Goal: Information Seeking & Learning: Learn about a topic

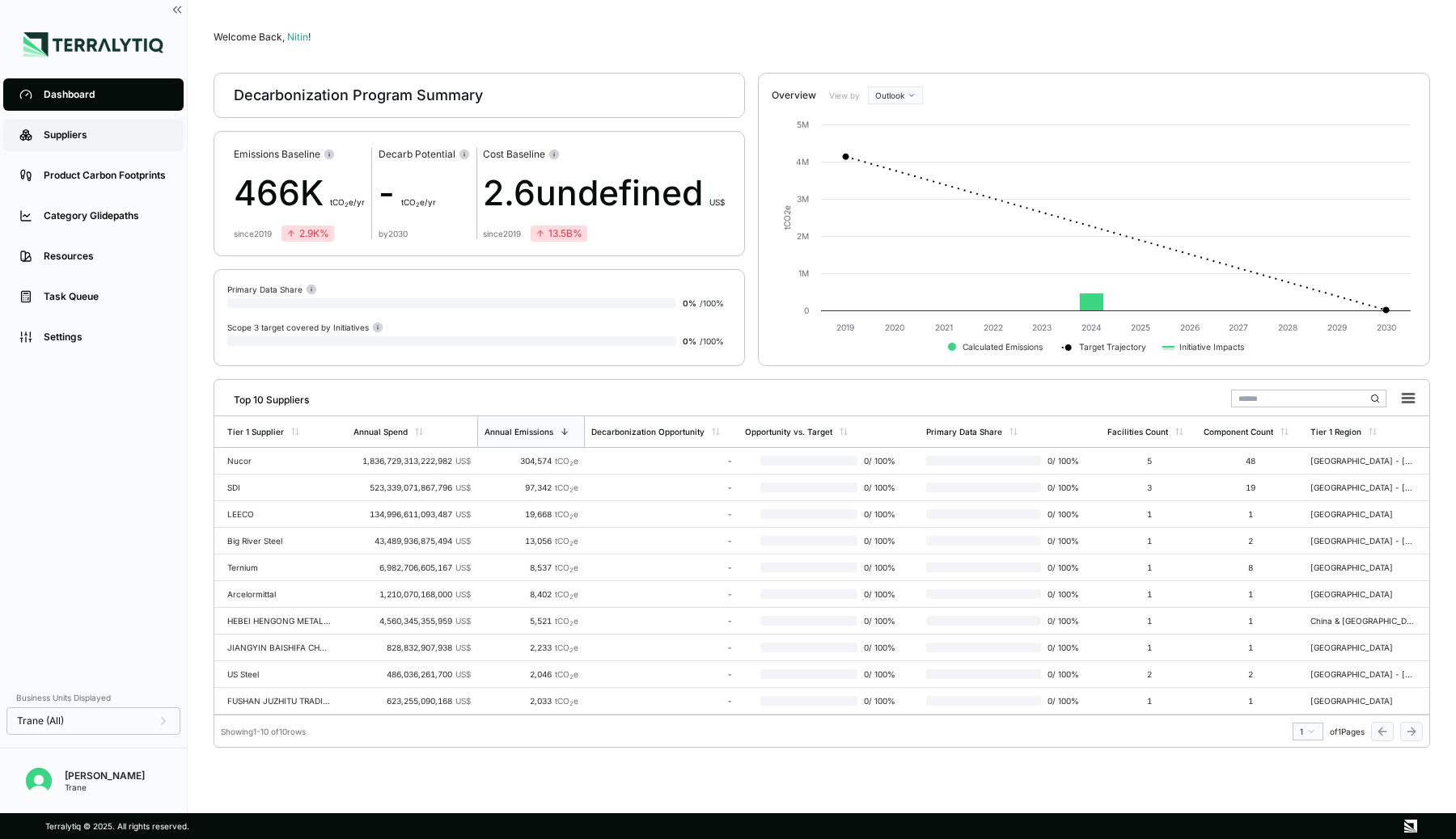
click at [74, 139] on div "Suppliers" at bounding box center [105, 136] width 124 height 13
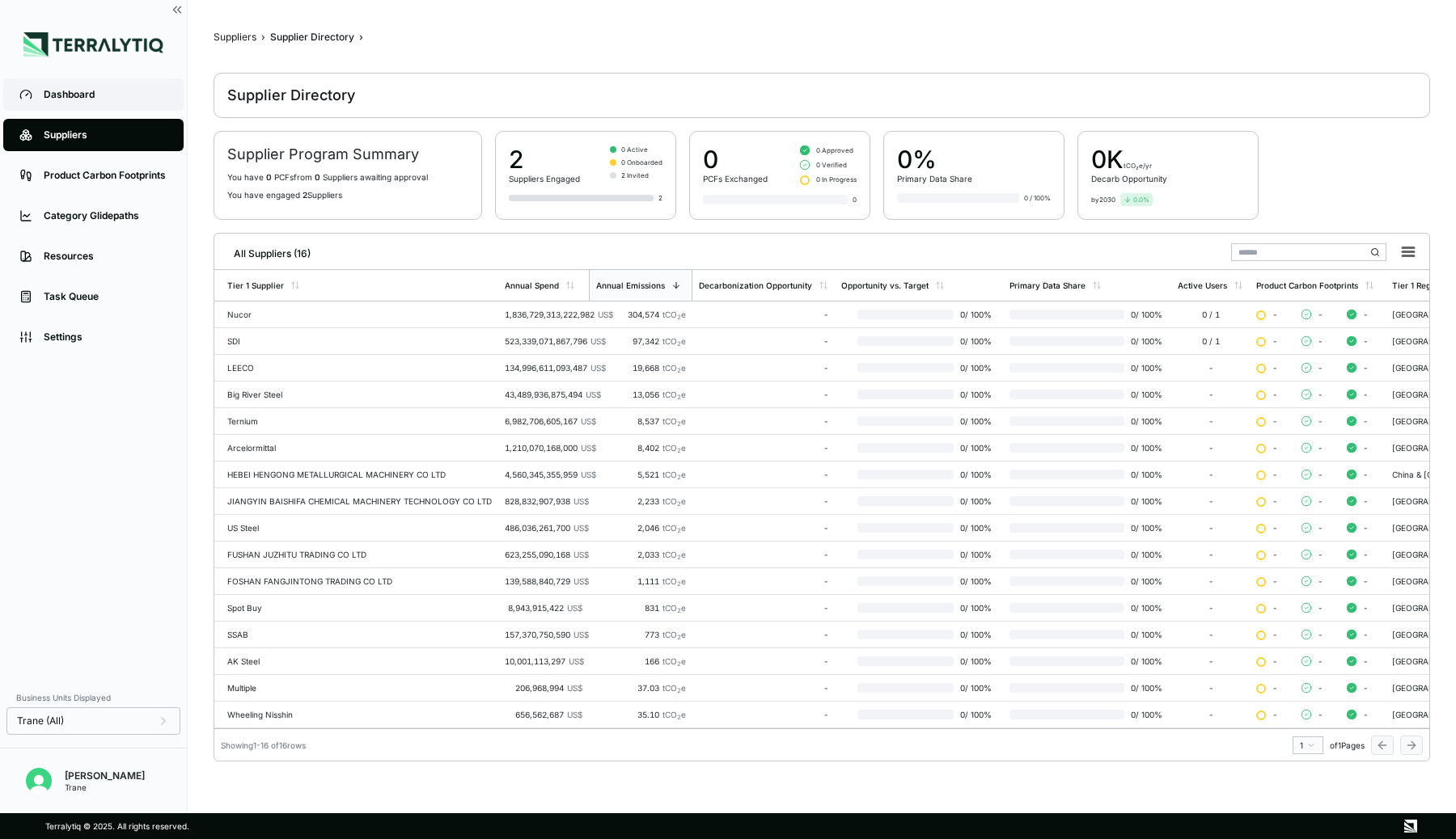
click at [102, 104] on link "Dashboard" at bounding box center [93, 94] width 181 height 32
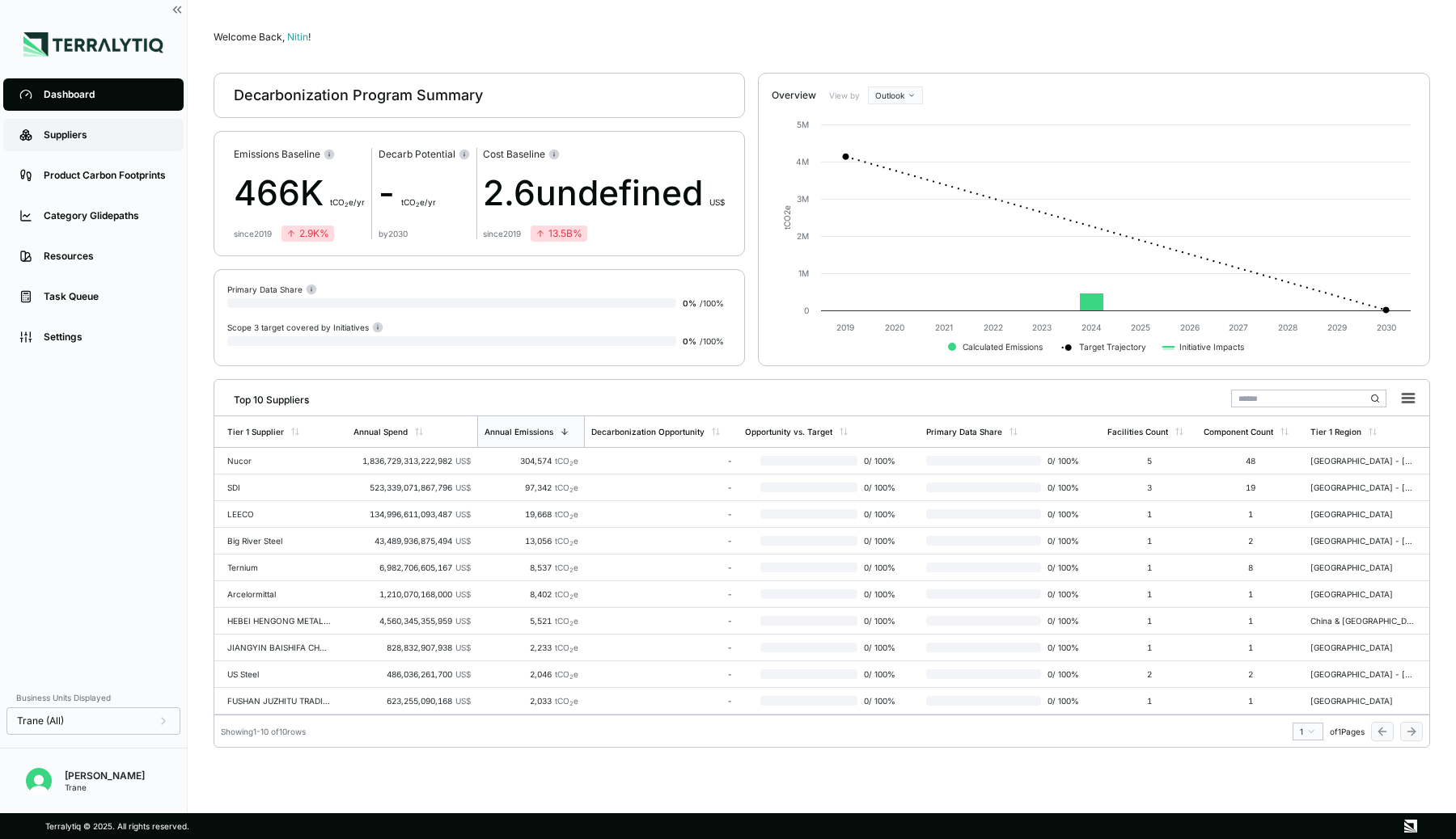
click at [56, 144] on link "Suppliers" at bounding box center [93, 135] width 181 height 32
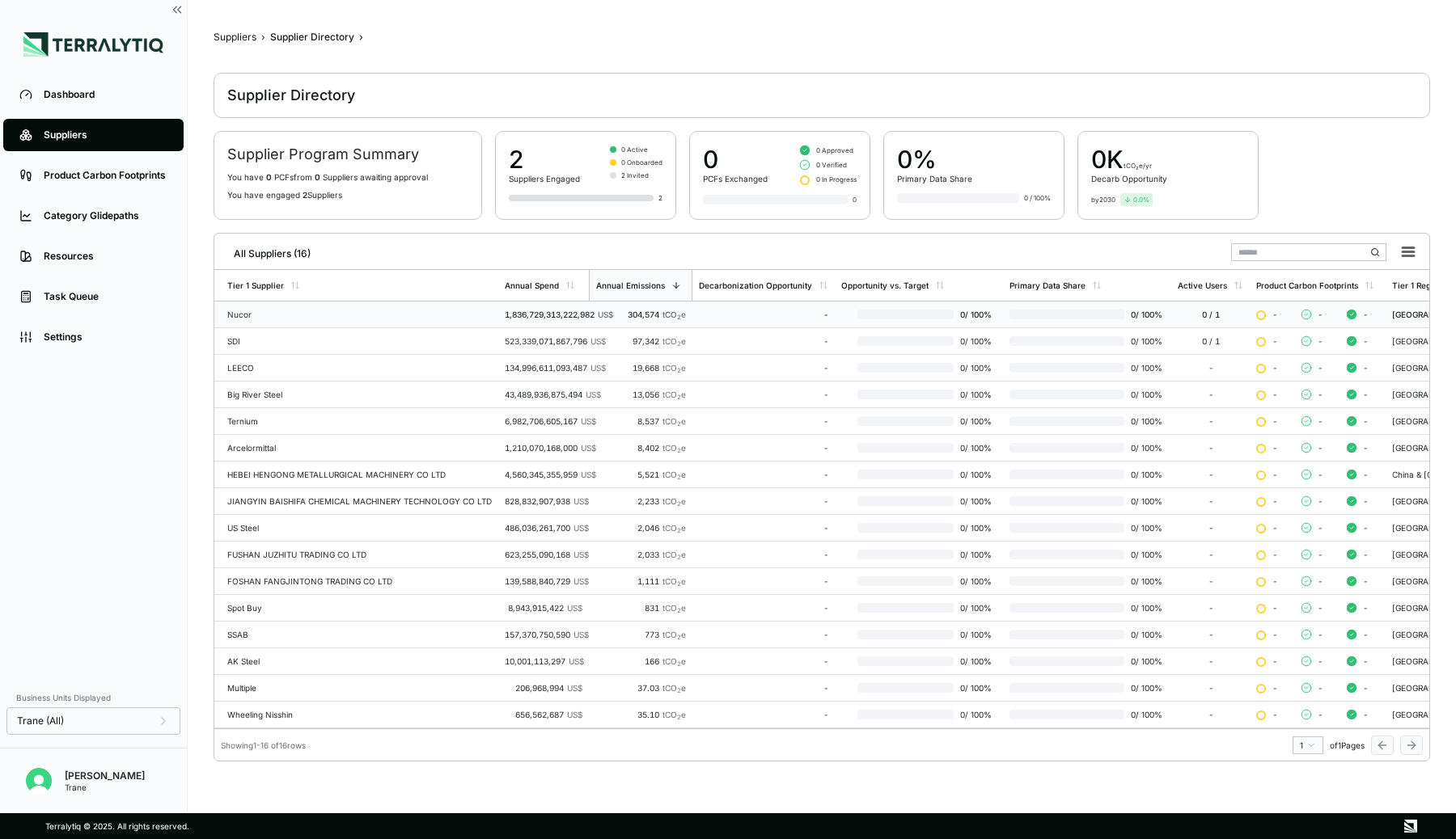
click at [478, 315] on div "Nucor" at bounding box center [359, 314] width 265 height 10
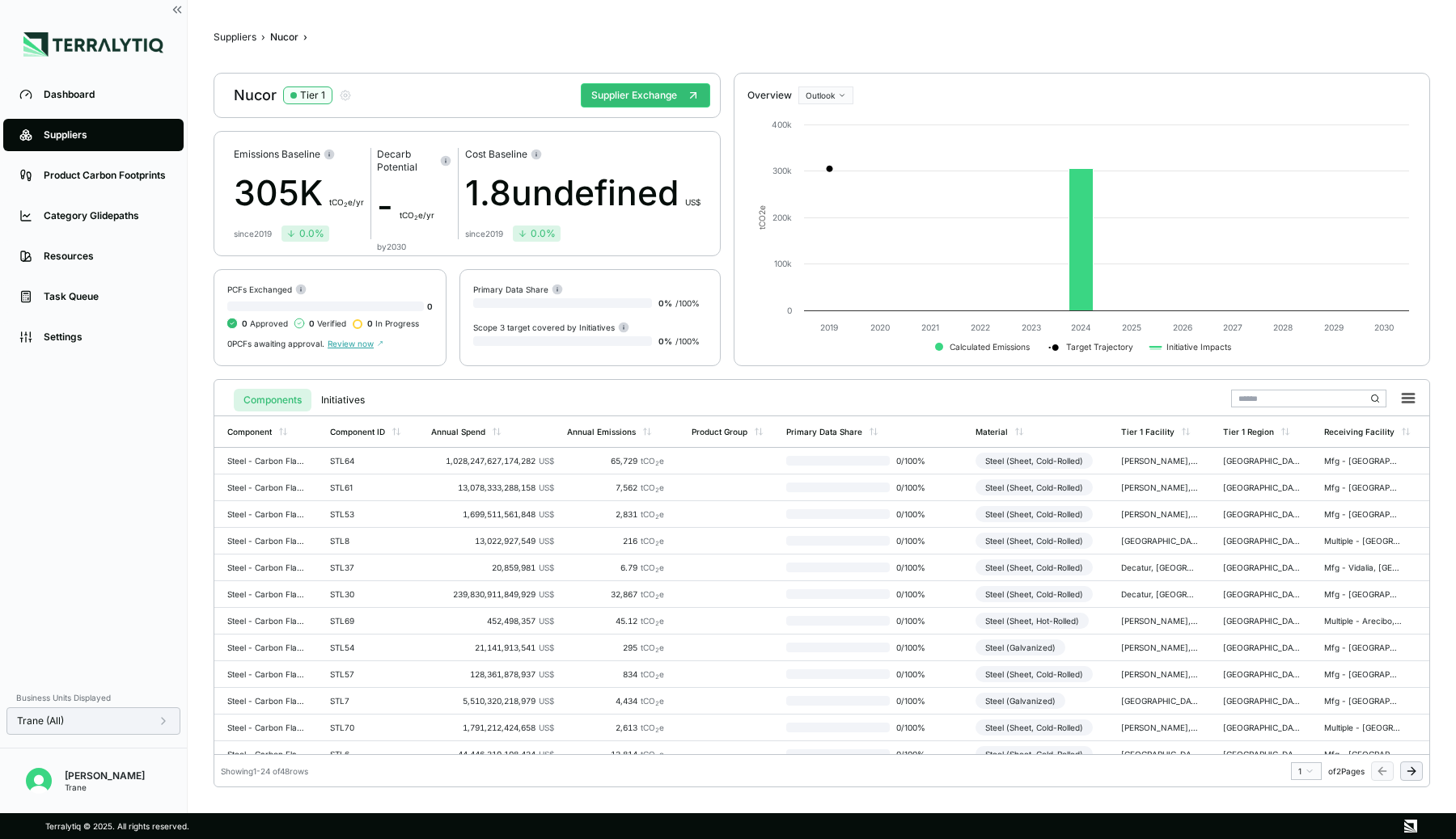
click at [93, 715] on div "Trane (All)" at bounding box center [93, 721] width 153 height 13
click at [149, 715] on div "Trane (All)" at bounding box center [93, 721] width 153 height 13
click at [76, 134] on div "Suppliers" at bounding box center [105, 136] width 124 height 13
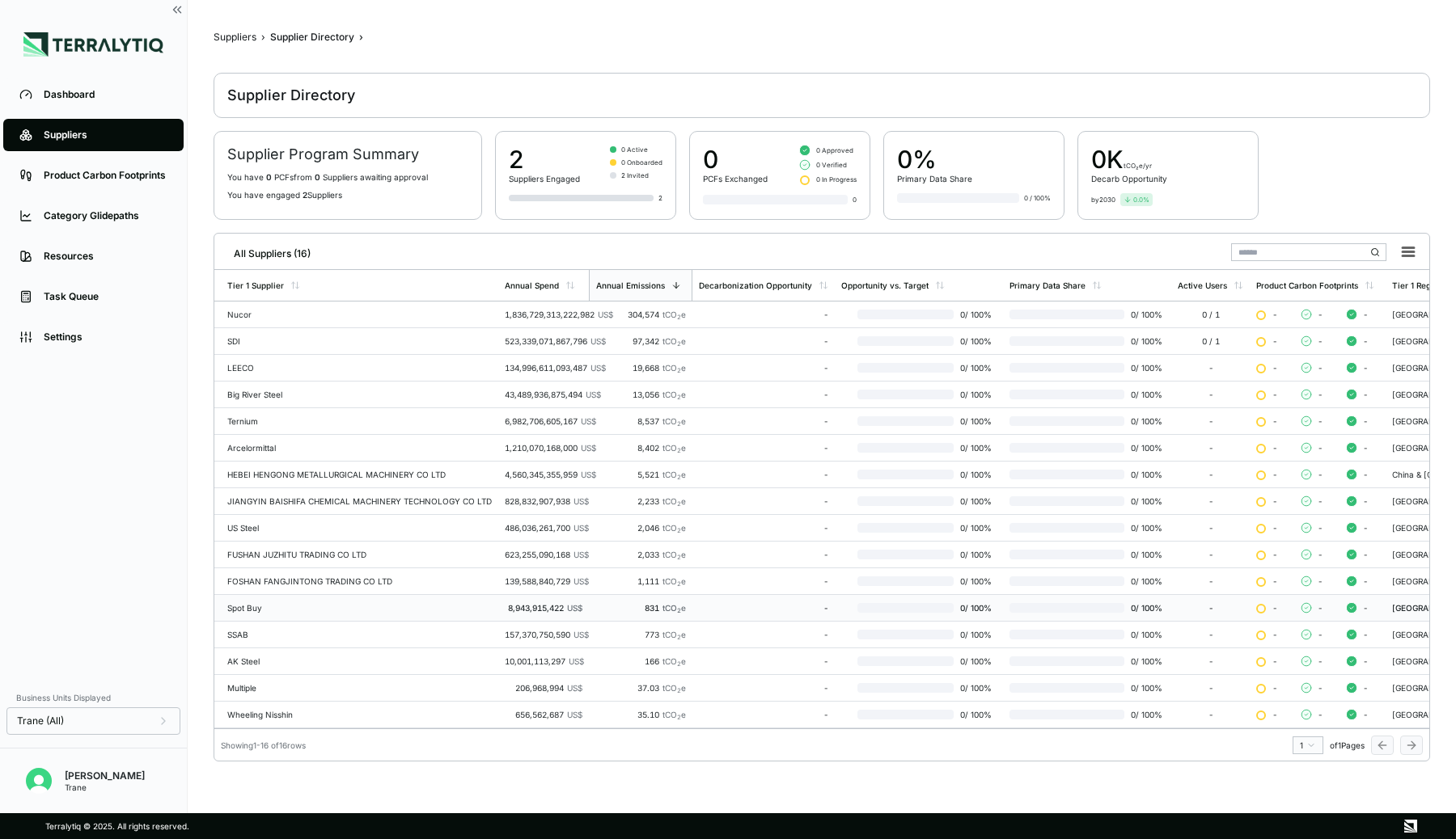
scroll to position [5, 0]
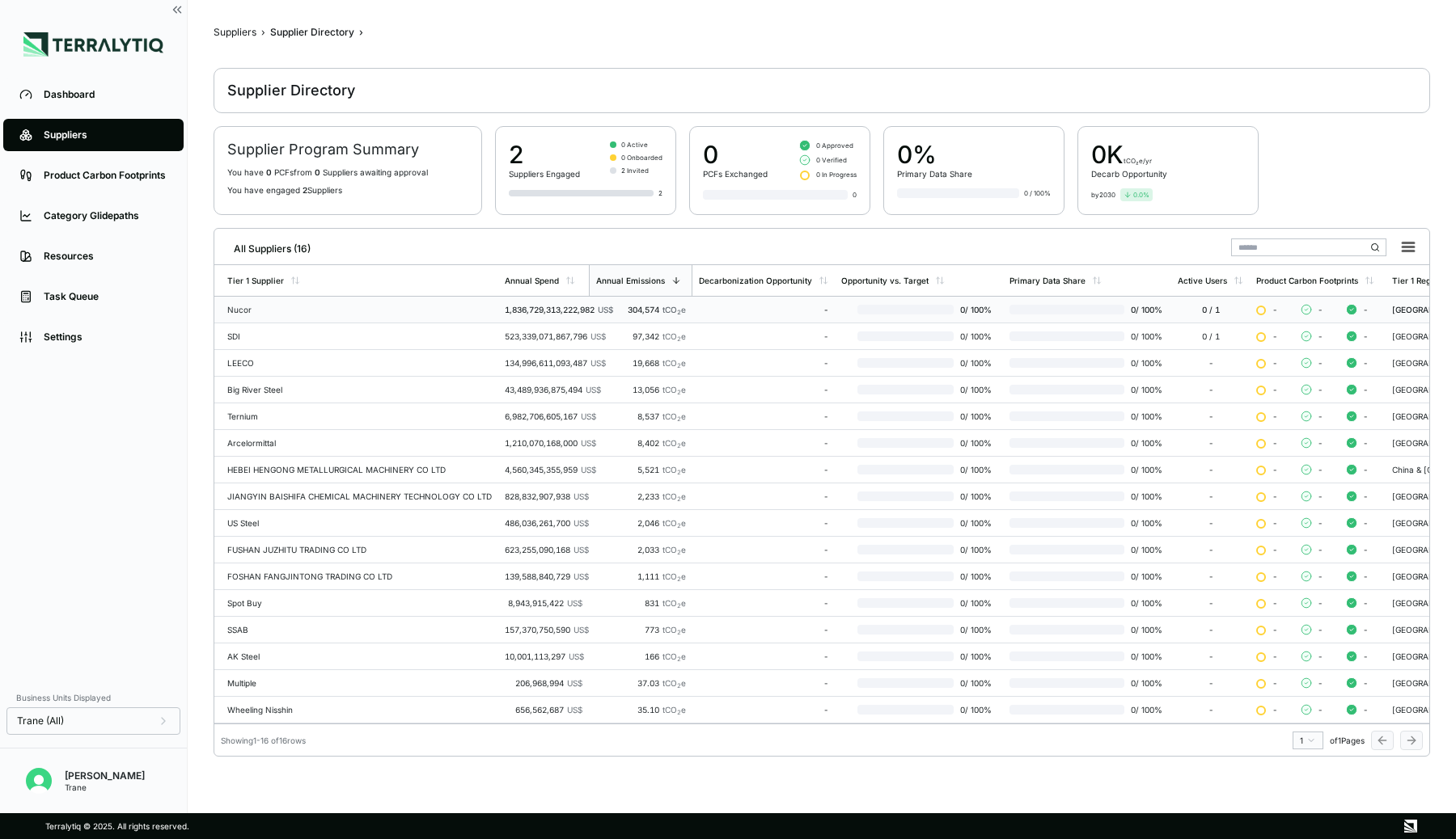
click at [331, 303] on td "Nucor" at bounding box center [356, 310] width 284 height 27
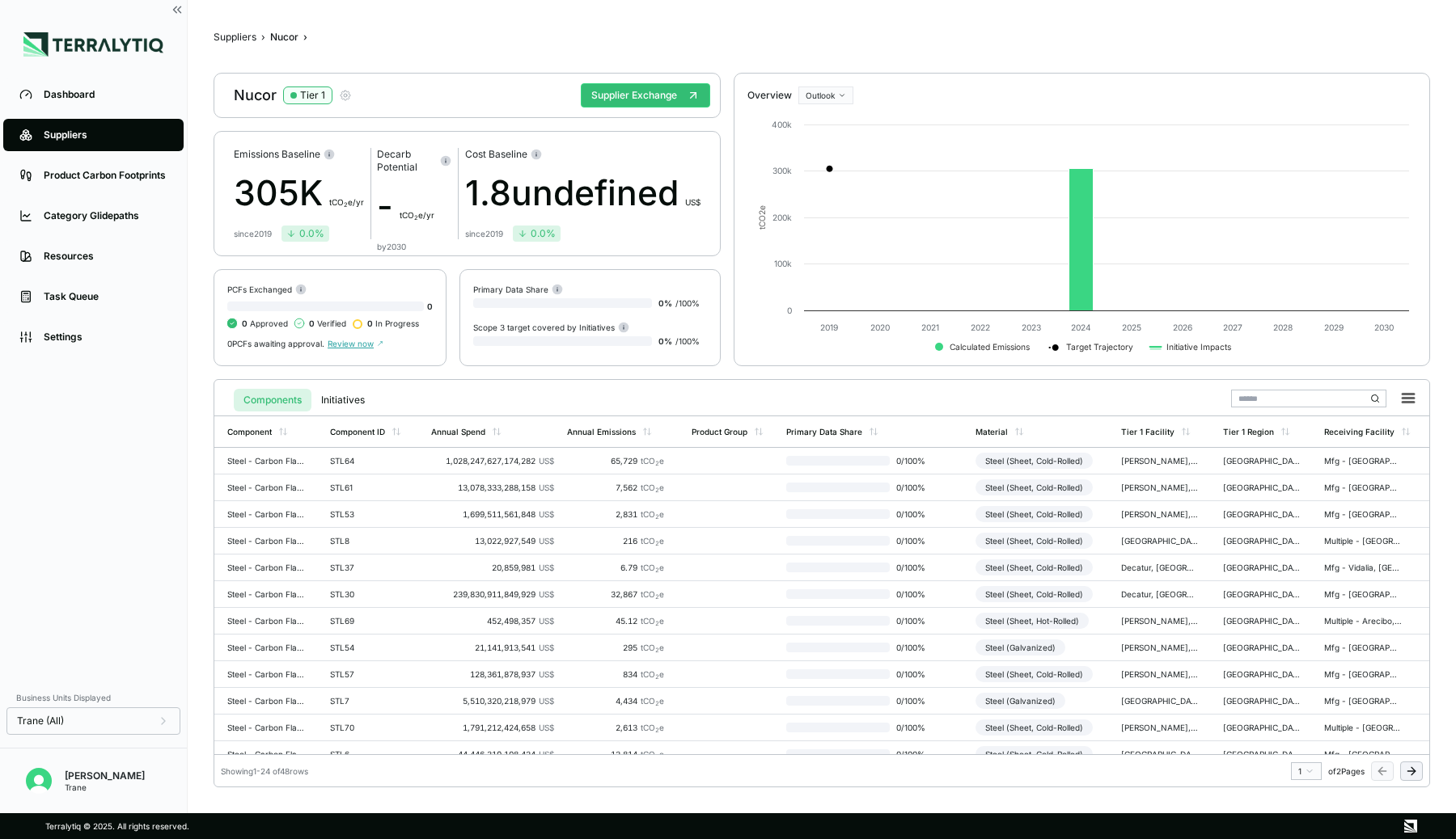
click at [343, 97] on icon "button" at bounding box center [345, 96] width 13 height 13
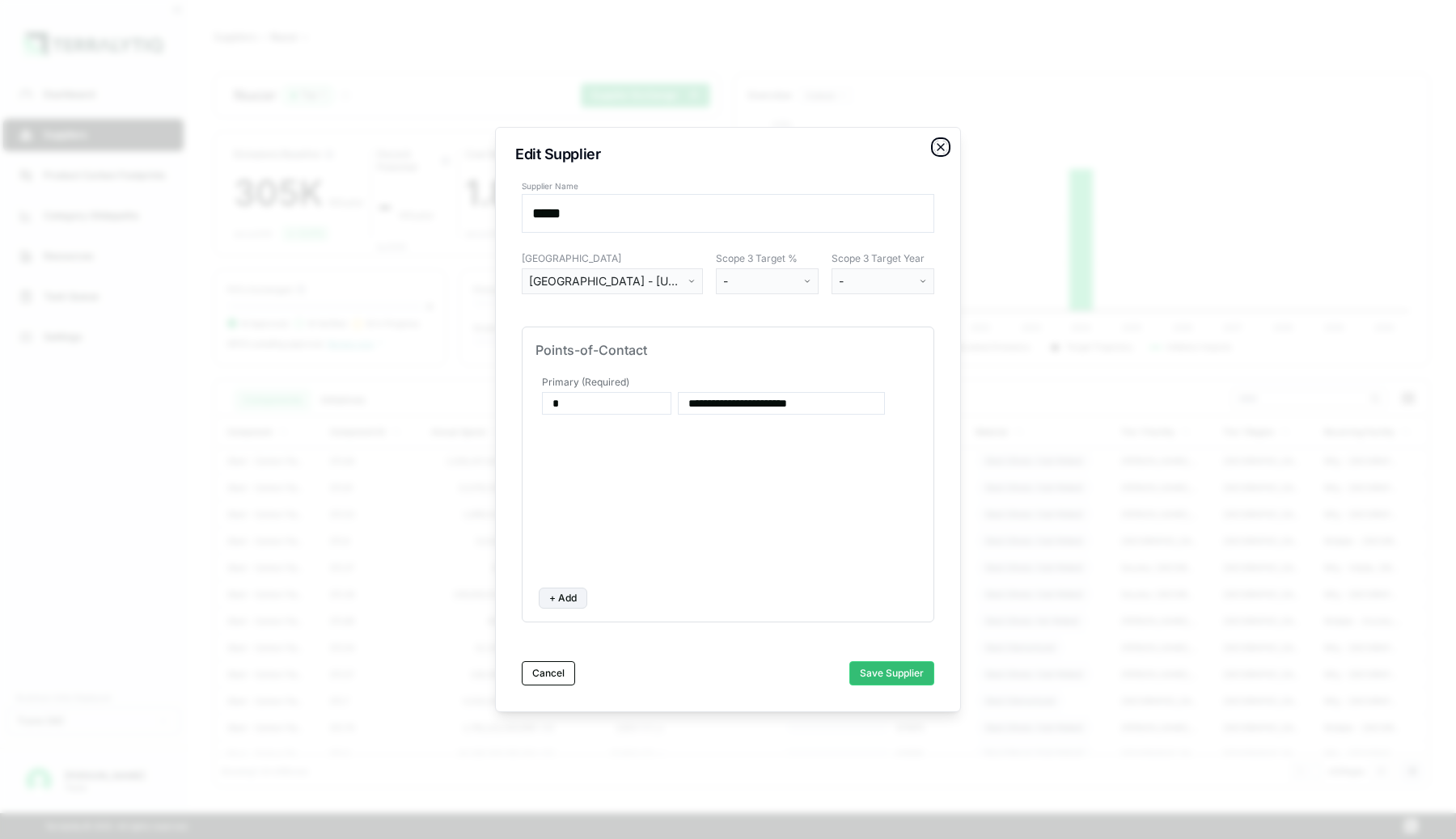
click at [938, 145] on icon "button" at bounding box center [941, 147] width 13 height 13
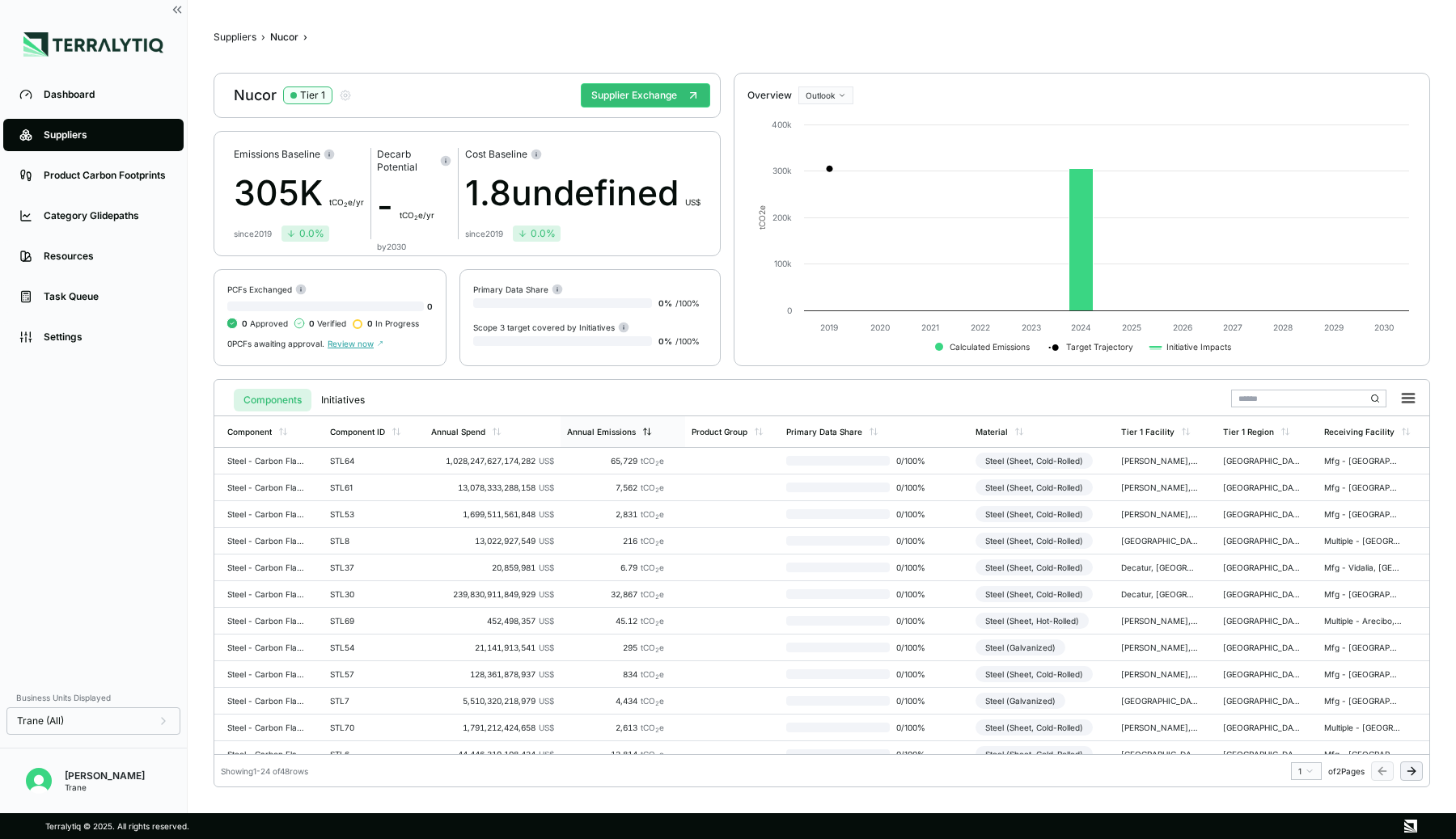
click at [630, 429] on div "Annual Emissions" at bounding box center [601, 432] width 69 height 10
click at [61, 723] on span "Trane (All)" at bounding box center [40, 721] width 47 height 13
